Goal: Information Seeking & Learning: Learn about a topic

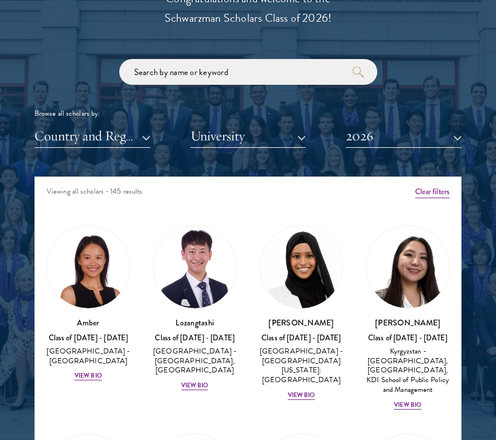
scroll to position [1416, 0]
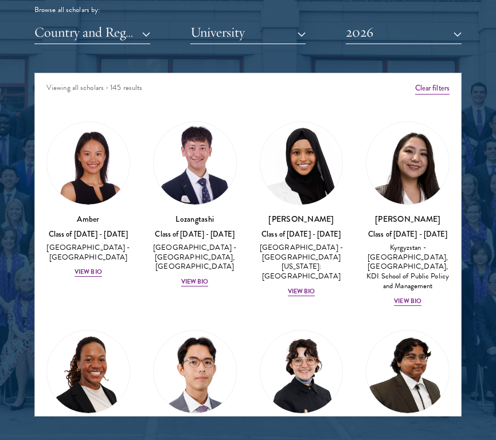
click at [223, 30] on button "University" at bounding box center [248, 33] width 116 height 24
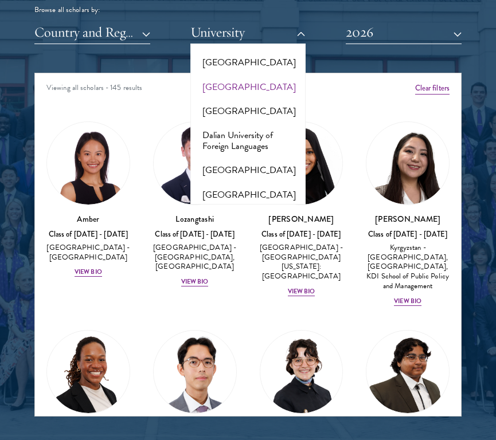
scroll to position [2032, 0]
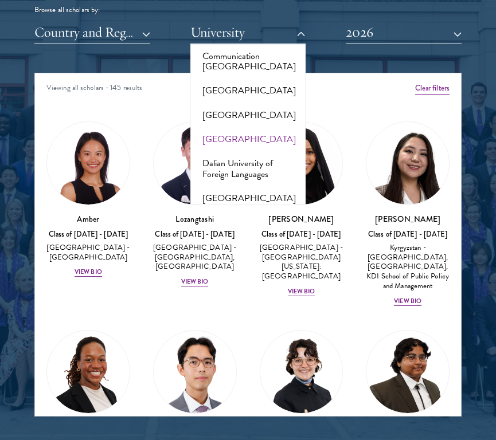
click at [231, 139] on button "[GEOGRAPHIC_DATA]" at bounding box center [248, 139] width 109 height 24
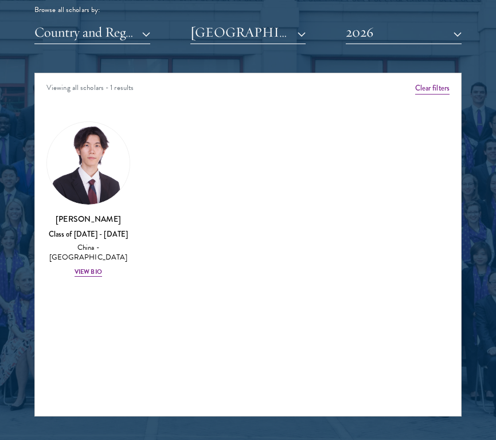
click at [393, 37] on button "2026" at bounding box center [404, 33] width 116 height 24
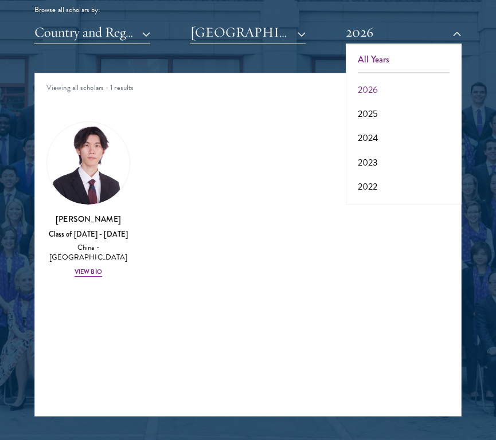
click at [391, 55] on button "All Years" at bounding box center [403, 60] width 109 height 24
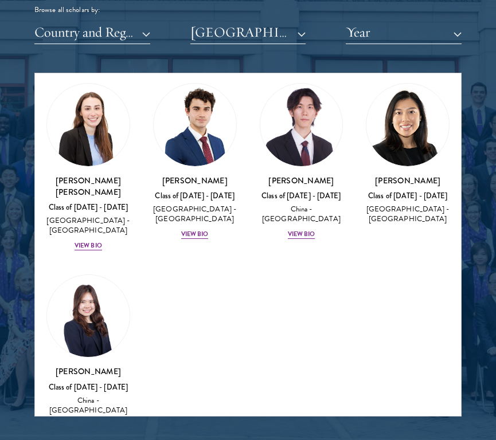
scroll to position [732, 0]
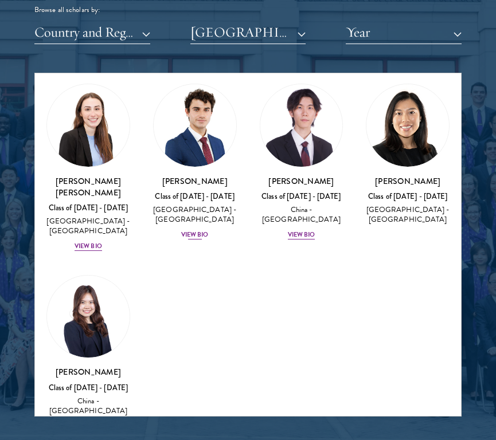
click at [197, 231] on div "View Bio" at bounding box center [195, 235] width 28 height 9
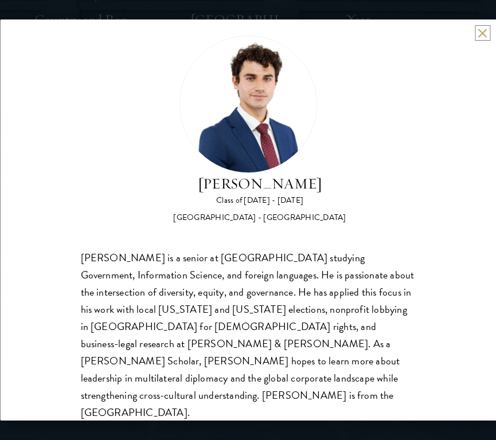
scroll to position [1429, 0]
click at [482, 33] on button at bounding box center [483, 33] width 10 height 10
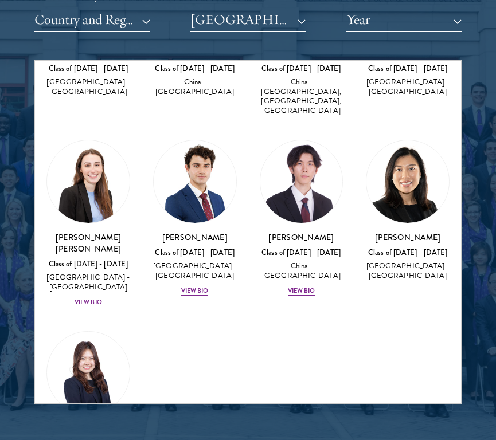
scroll to position [665, 0]
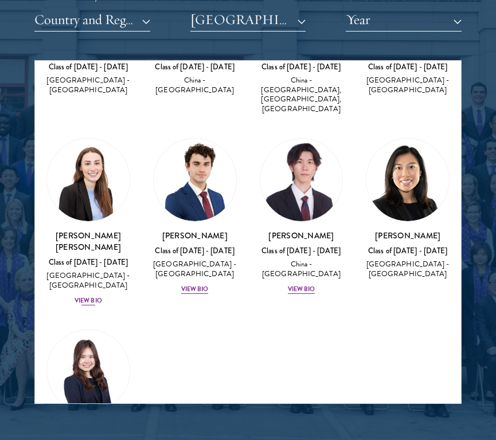
click at [84, 297] on div "View Bio" at bounding box center [89, 301] width 28 height 9
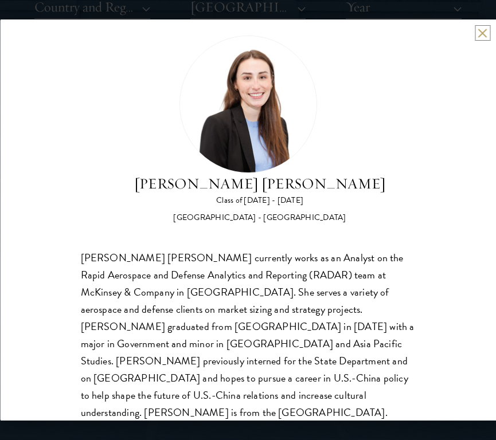
scroll to position [1442, 0]
click at [484, 36] on button at bounding box center [483, 33] width 10 height 10
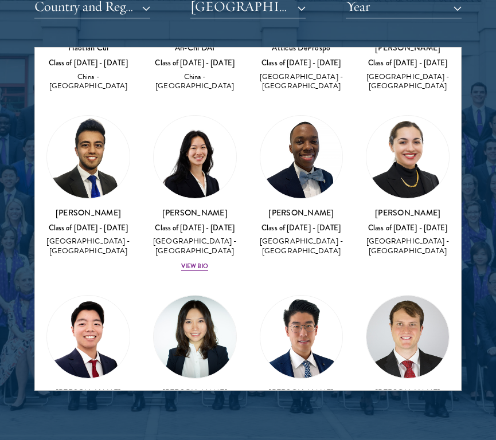
scroll to position [310, 0]
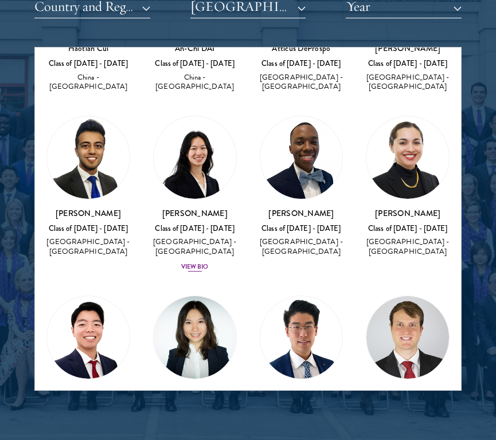
click at [188, 263] on div "View Bio" at bounding box center [195, 267] width 28 height 9
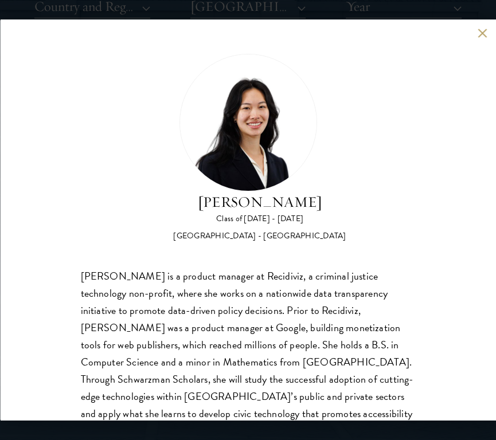
scroll to position [36, 0]
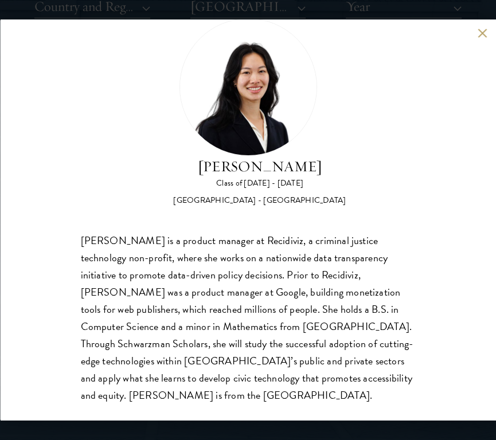
click at [485, 32] on button at bounding box center [483, 33] width 10 height 10
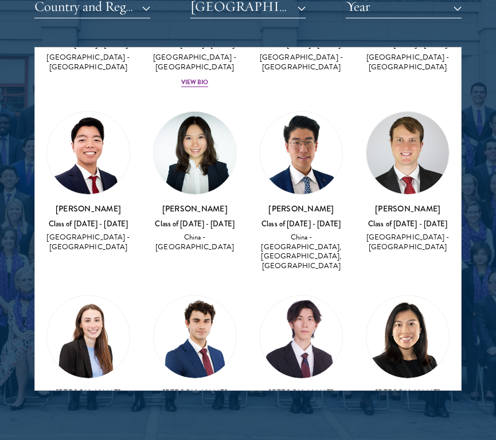
scroll to position [641, 0]
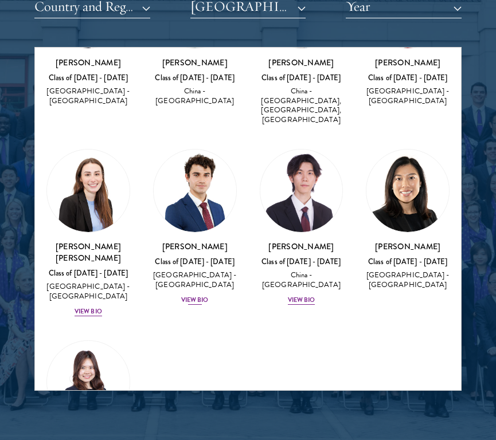
click at [177, 277] on div "[PERSON_NAME] Class of [DATE] - [DATE] [GEOGRAPHIC_DATA] - [GEOGRAPHIC_DATA] Vi…" at bounding box center [195, 273] width 84 height 65
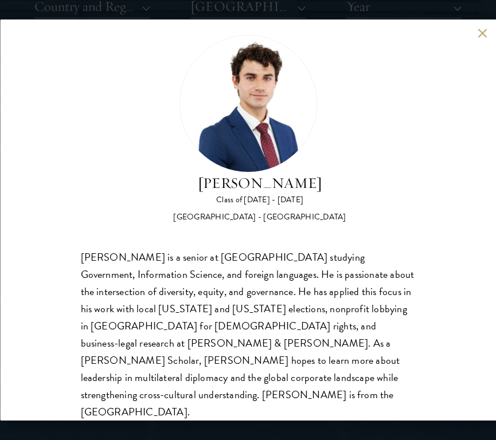
scroll to position [18, 0]
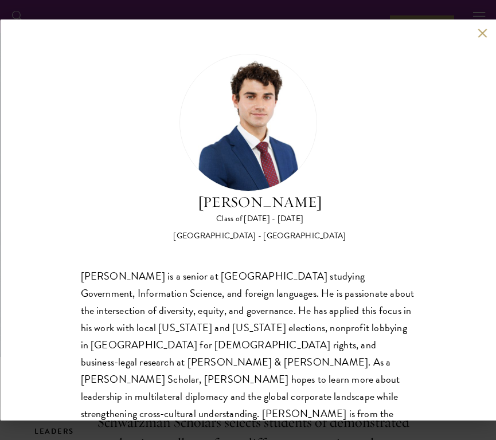
click at [492, 33] on div "Andrew Talone Class of 2024 - 2025 United States of America - Cornell Universit…" at bounding box center [248, 219] width 496 height 401
click at [483, 33] on button at bounding box center [483, 33] width 10 height 10
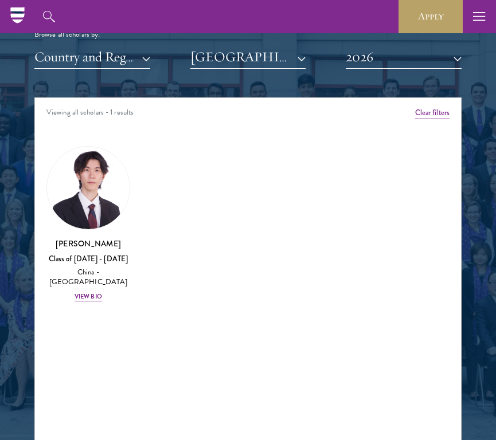
scroll to position [1305, 0]
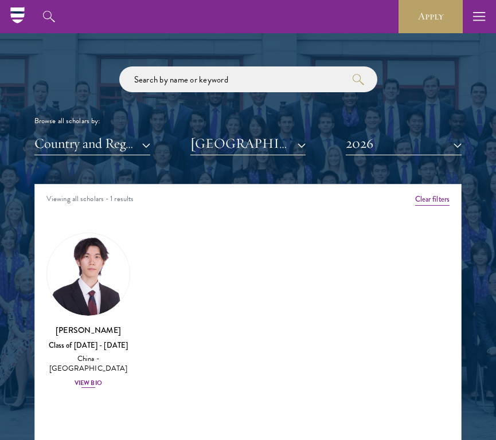
click at [90, 379] on div "View Bio" at bounding box center [89, 383] width 28 height 9
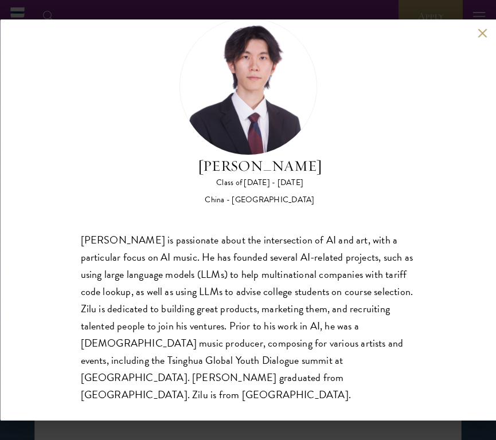
scroll to position [36, 0]
